Goal: Transaction & Acquisition: Book appointment/travel/reservation

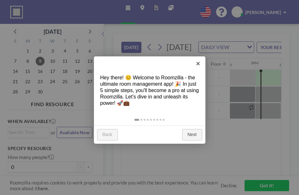
scroll to position [0, 739]
click at [190, 132] on link "Next" at bounding box center [192, 134] width 20 height 11
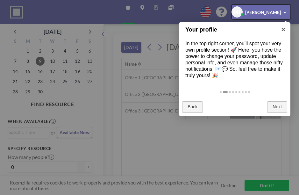
click at [269, 11] on div at bounding box center [261, 12] width 59 height 14
click at [279, 11] on div at bounding box center [261, 12] width 59 height 14
click at [282, 9] on div at bounding box center [261, 12] width 59 height 14
click at [259, 14] on div at bounding box center [261, 12] width 59 height 14
click at [259, 12] on div at bounding box center [261, 12] width 59 height 14
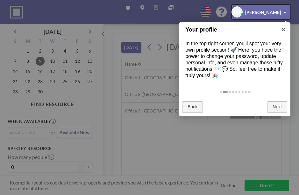
click at [235, 17] on div at bounding box center [261, 12] width 59 height 14
click at [240, 12] on div at bounding box center [261, 12] width 59 height 14
click at [235, 10] on div at bounding box center [261, 12] width 59 height 14
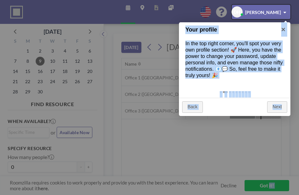
click at [284, 86] on div at bounding box center [149, 97] width 299 height 195
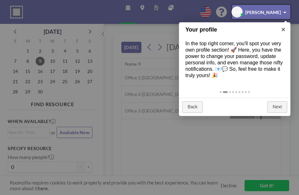
click at [253, 13] on div at bounding box center [261, 12] width 59 height 14
click at [279, 11] on div at bounding box center [261, 12] width 59 height 14
click at [279, 10] on div at bounding box center [261, 12] width 59 height 14
click at [281, 8] on div at bounding box center [261, 12] width 59 height 14
click at [261, 7] on div at bounding box center [261, 12] width 59 height 14
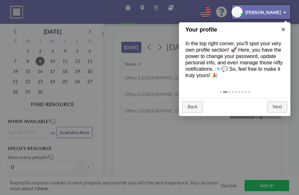
click at [258, 9] on div at bounding box center [261, 12] width 59 height 14
click at [254, 9] on div at bounding box center [261, 12] width 59 height 14
click at [235, 10] on div at bounding box center [261, 12] width 59 height 14
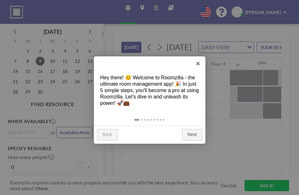
scroll to position [0, 739]
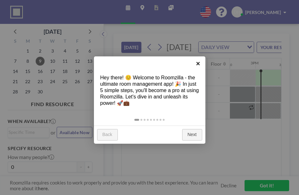
click at [201, 64] on link "×" at bounding box center [198, 63] width 14 height 14
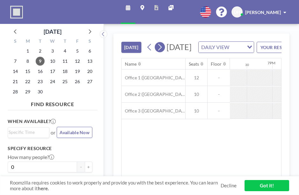
click at [164, 52] on button at bounding box center [160, 47] width 10 height 10
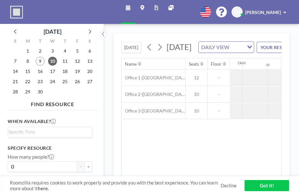
scroll to position [0, 382]
click at [159, 52] on icon at bounding box center [160, 47] width 6 height 10
click at [160, 52] on icon at bounding box center [160, 47] width 6 height 10
click at [274, 189] on link "Got it!" at bounding box center [267, 185] width 45 height 11
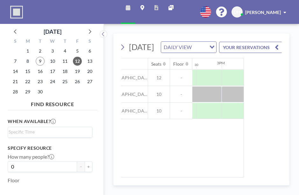
scroll to position [0, 735]
click at [234, 172] on div "Name Seats Floor 12AM 30 1AM 30 2AM 30 3AM 30 4AM 30 5AM 30 6AM 30 7AM 30 8AM 3…" at bounding box center [164, 117] width 160 height 119
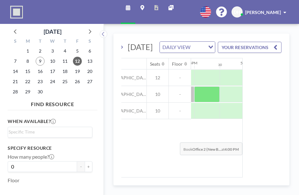
scroll to position [0, 813]
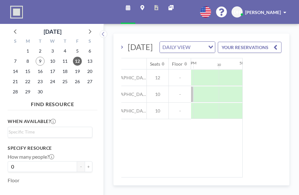
click at [194, 168] on div "Name Seats Floor 12AM 30 1AM 30 2AM 30 3AM 30 4AM 30 5AM 30 6AM 30 7AM 30 8AM 3…" at bounding box center [163, 117] width 160 height 119
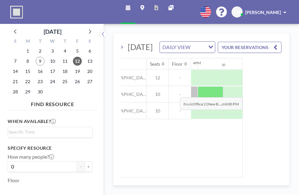
scroll to position [0, 809]
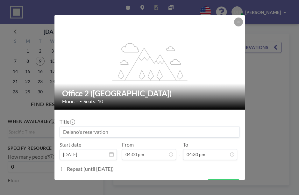
click at [199, 126] on input at bounding box center [150, 131] width 180 height 11
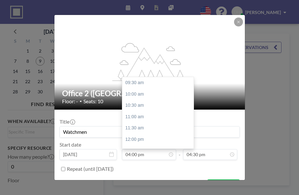
scroll to position [107, 0]
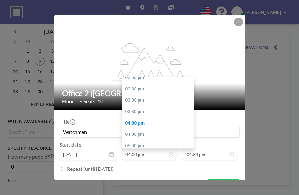
type input "Watchmen"
click at [169, 95] on div "03:00 pm" at bounding box center [157, 100] width 71 height 11
type input "03:00 pm"
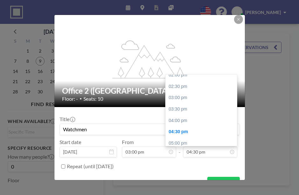
scroll to position [1, 0]
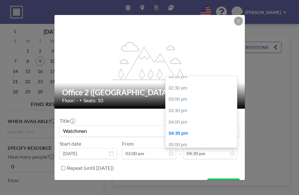
click at [184, 139] on div "05:00 pm" at bounding box center [201, 144] width 71 height 11
type input "05:00 pm"
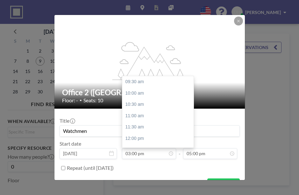
scroll to position [107, 0]
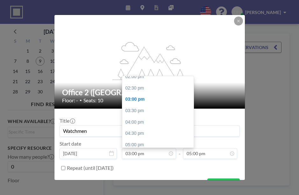
click at [129, 105] on div "03:30 pm" at bounding box center [157, 110] width 71 height 11
type input "03:30 pm"
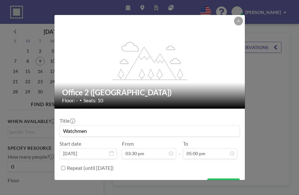
scroll to position [0, 765]
click at [228, 178] on button "BOOK NOW" at bounding box center [223, 183] width 32 height 11
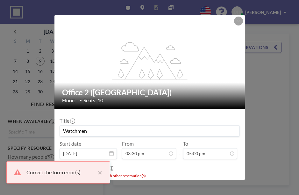
click at [102, 169] on button "×" at bounding box center [99, 173] width 8 height 8
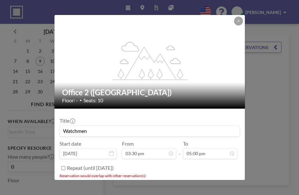
click at [114, 165] on label "Repeat (until March 8, 2026)" at bounding box center [90, 168] width 47 height 6
click at [65, 166] on input "Repeat (until March 8, 2026)" at bounding box center [63, 168] width 4 height 4
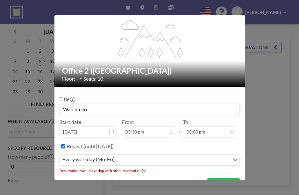
scroll to position [22, 0]
click at [137, 141] on div "Repeat (until March 8, 2026)" at bounding box center [153, 146] width 173 height 11
click at [111, 143] on label "Repeat (until March 8, 2026)" at bounding box center [90, 146] width 47 height 6
click at [65, 145] on input "Repeat (until March 8, 2026)" at bounding box center [63, 147] width 4 height 4
checkbox input "false"
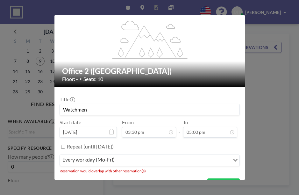
scroll to position [6, 0]
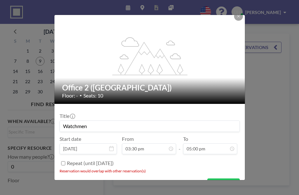
click at [171, 158] on div "Repeat (until March 8, 2026)" at bounding box center [153, 163] width 173 height 11
click at [194, 83] on h2 "Office 2 ([GEOGRAPHIC_DATA])" at bounding box center [150, 88] width 176 height 10
click at [72, 83] on h2 "Office 2 ([GEOGRAPHIC_DATA])" at bounding box center [150, 88] width 176 height 10
click at [78, 78] on div "Office 2 (New Building) Floor: - • Seats: 10" at bounding box center [149, 91] width 191 height 26
click at [242, 12] on button at bounding box center [238, 16] width 9 height 9
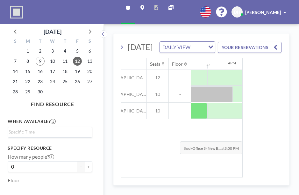
scroll to position [0, 774]
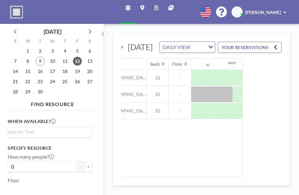
click at [209, 166] on div "Name Seats Floor 12AM 30 1AM 30 2AM 30 3AM 30 4AM 30 5AM 30 6AM 30 7AM 30 8AM 3…" at bounding box center [163, 117] width 160 height 119
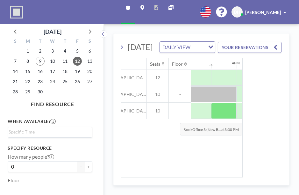
click at [211, 119] on div at bounding box center [223, 111] width 25 height 16
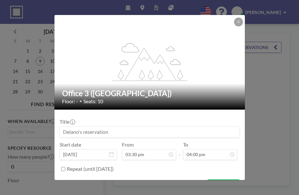
scroll to position [107, 0]
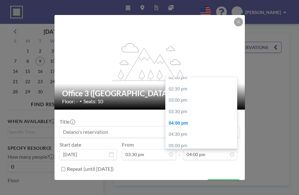
click at [206, 140] on div "05:00 pm" at bounding box center [201, 145] width 71 height 11
type input "05:00 pm"
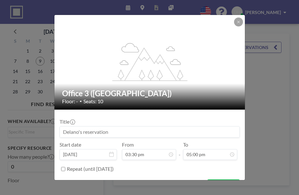
click at [139, 126] on input at bounding box center [150, 131] width 180 height 11
click at [235, 171] on form "Title Watchmen Start date Sep 12, 2025 From 03:30 pm - To 05:00 pm Repeat (unti…" at bounding box center [149, 153] width 190 height 86
click at [227, 179] on button "BOOK NOW" at bounding box center [223, 184] width 32 height 11
type input "Watchmen"
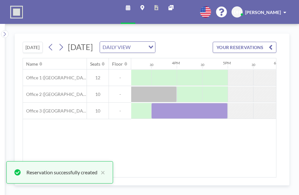
scroll to position [0, 0]
